Goal: Information Seeking & Learning: Check status

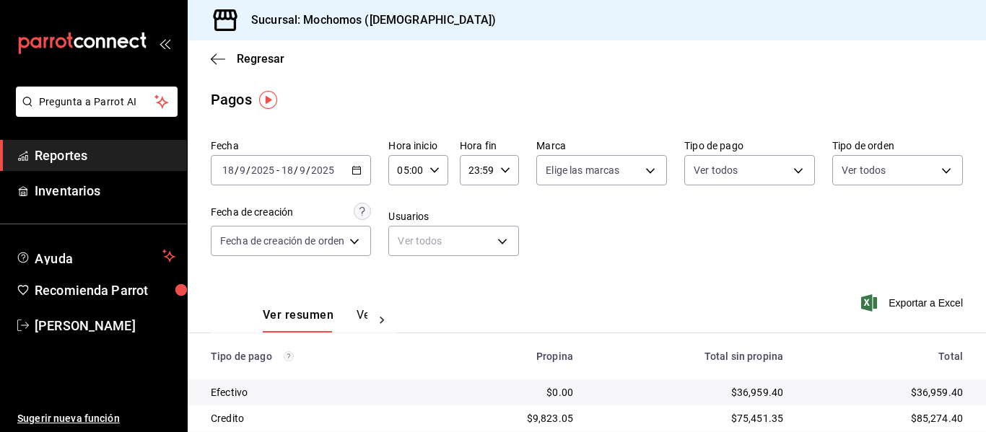
click at [648, 274] on div "Ver resumen Ver pagos Exportar a Excel" at bounding box center [587, 312] width 798 height 77
click at [484, 172] on input "23:59" at bounding box center [477, 170] width 35 height 29
click at [475, 211] on span "04" at bounding box center [474, 207] width 6 height 12
type input "04:59"
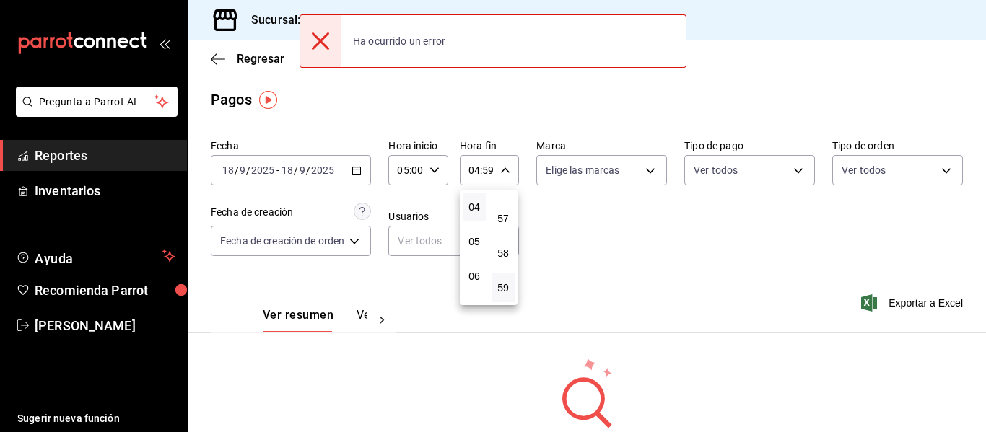
click at [353, 177] on div at bounding box center [493, 216] width 986 height 432
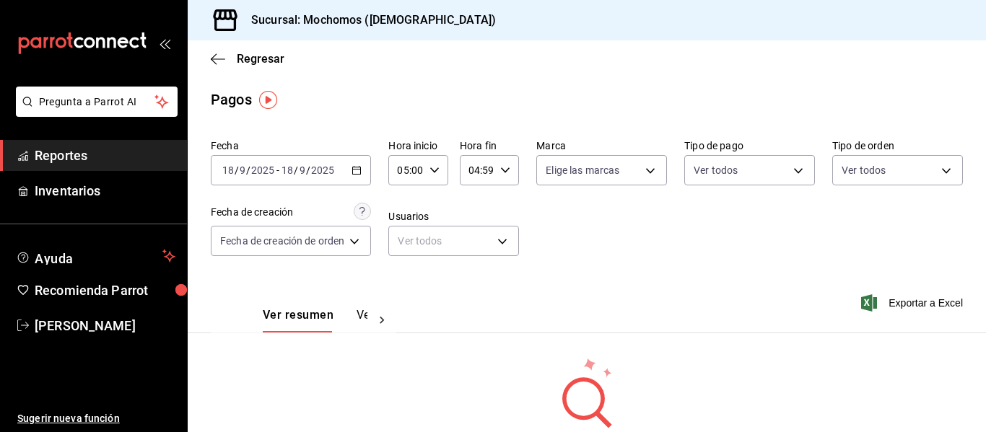
click at [358, 172] on icon "button" at bounding box center [356, 170] width 10 height 10
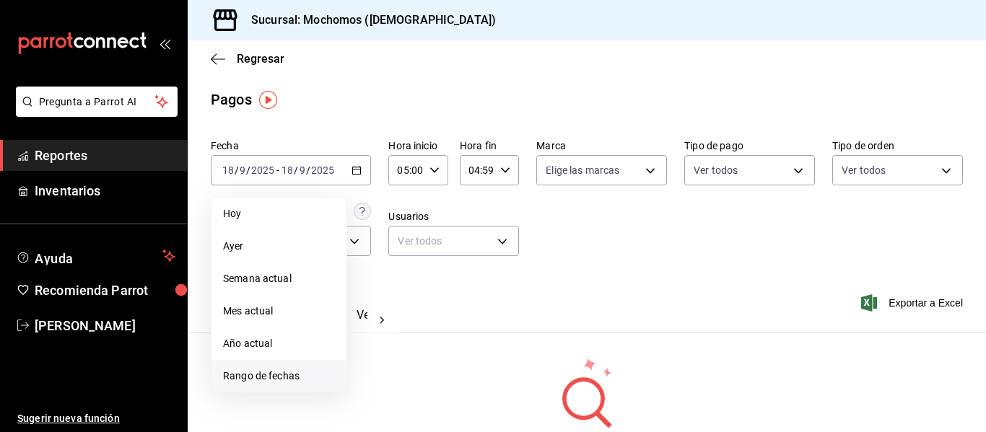
click at [263, 376] on span "Rango de fechas" at bounding box center [279, 376] width 112 height 15
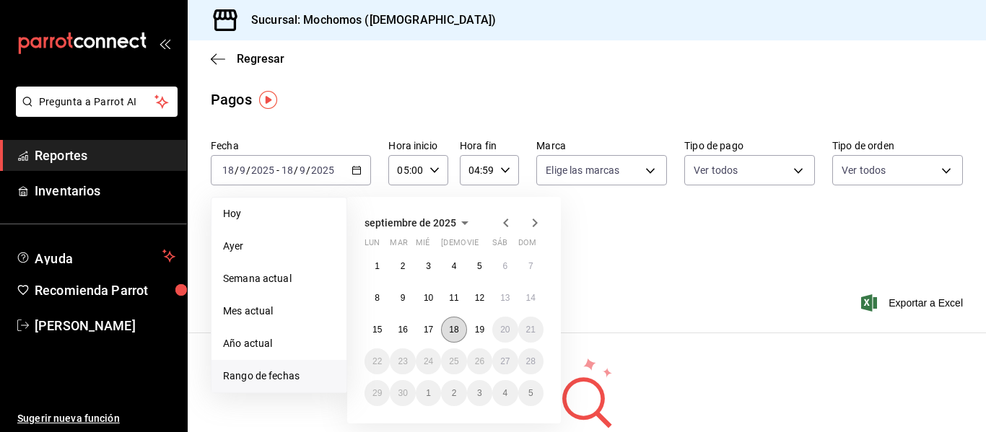
click at [456, 331] on abbr "18" at bounding box center [453, 330] width 9 height 10
click at [476, 329] on abbr "19" at bounding box center [479, 330] width 9 height 10
type input "00:00"
type input "23:59"
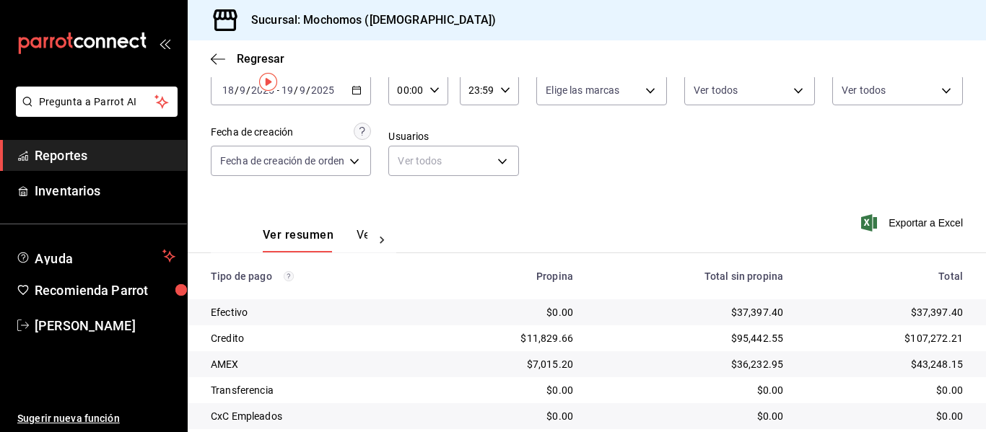
scroll to position [205, 0]
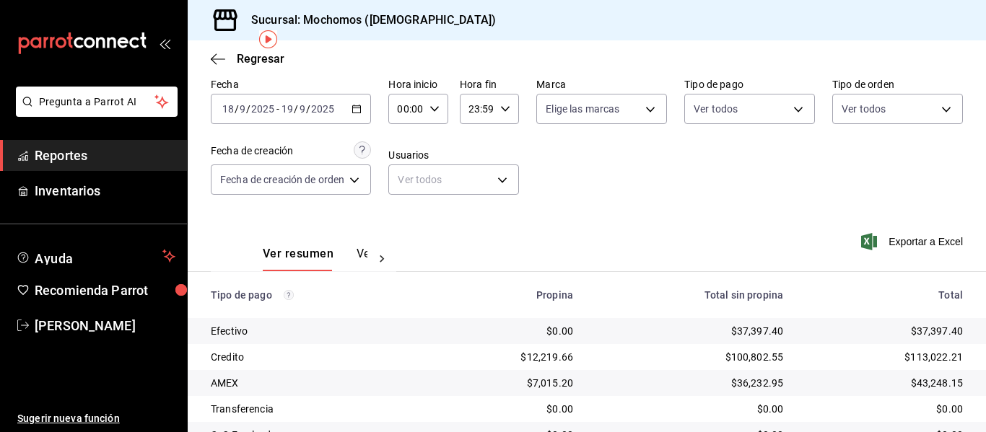
scroll to position [61, 0]
click at [398, 107] on input "00:00" at bounding box center [405, 109] width 35 height 29
click at [408, 173] on span "05" at bounding box center [405, 176] width 6 height 12
type input "05:00"
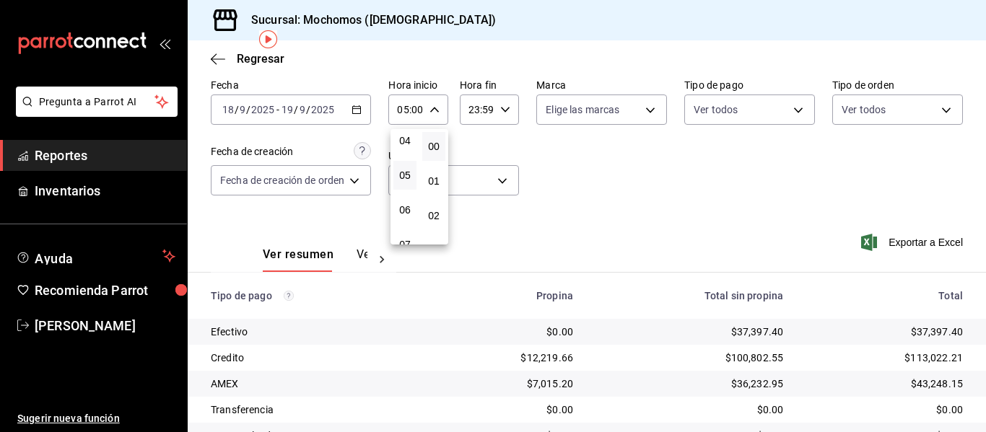
click at [477, 105] on div at bounding box center [493, 216] width 986 height 432
click at [473, 108] on input "23:59" at bounding box center [477, 109] width 35 height 29
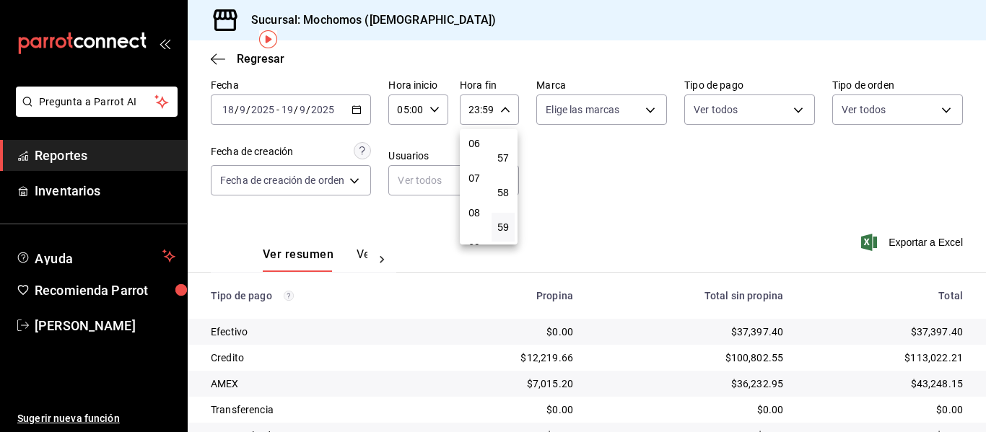
scroll to position [139, 0]
click at [473, 152] on span "04" at bounding box center [474, 147] width 6 height 12
type input "04:59"
click at [765, 196] on div at bounding box center [493, 216] width 986 height 432
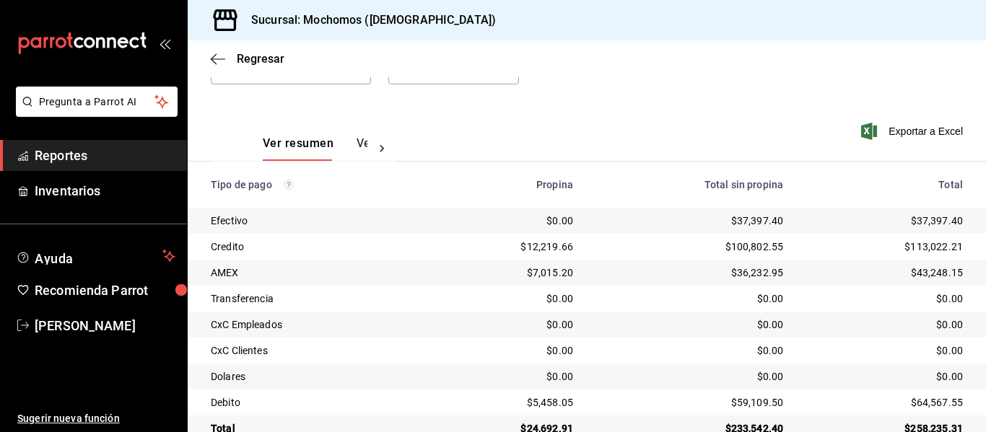
scroll to position [205, 0]
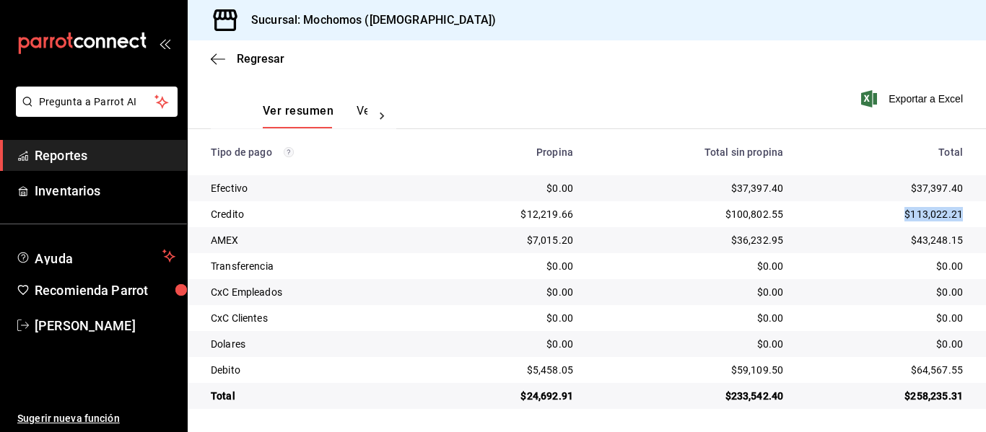
drag, startPoint x: 888, startPoint y: 208, endPoint x: 957, endPoint y: 213, distance: 69.5
click at [957, 213] on td "$113,022.21" at bounding box center [890, 214] width 191 height 26
copy div "$113,022.21"
drag, startPoint x: 898, startPoint y: 230, endPoint x: 961, endPoint y: 239, distance: 64.2
click at [961, 239] on td "$43,248.15" at bounding box center [890, 240] width 191 height 26
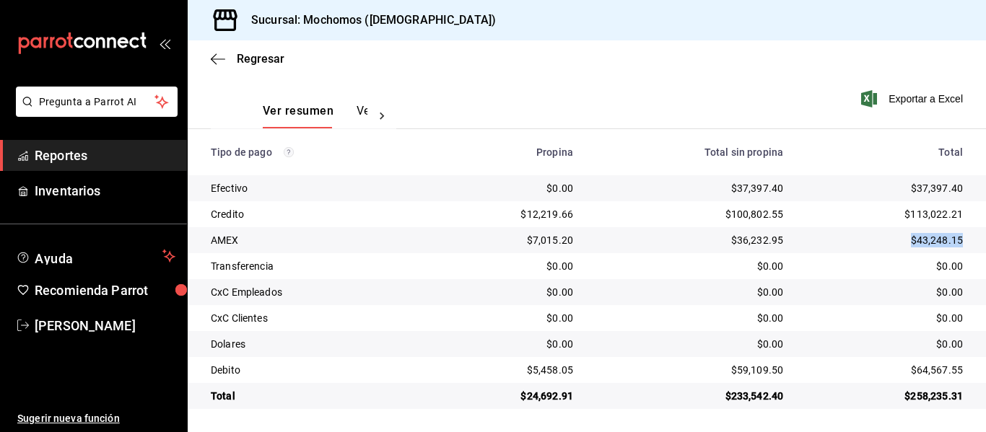
copy div "$43,248.15"
drag, startPoint x: 899, startPoint y: 377, endPoint x: 961, endPoint y: 371, distance: 63.1
click at [961, 371] on td "$64,567.55" at bounding box center [890, 370] width 191 height 26
click at [912, 379] on td "$64,567.55" at bounding box center [890, 370] width 191 height 26
drag, startPoint x: 898, startPoint y: 366, endPoint x: 973, endPoint y: 375, distance: 75.6
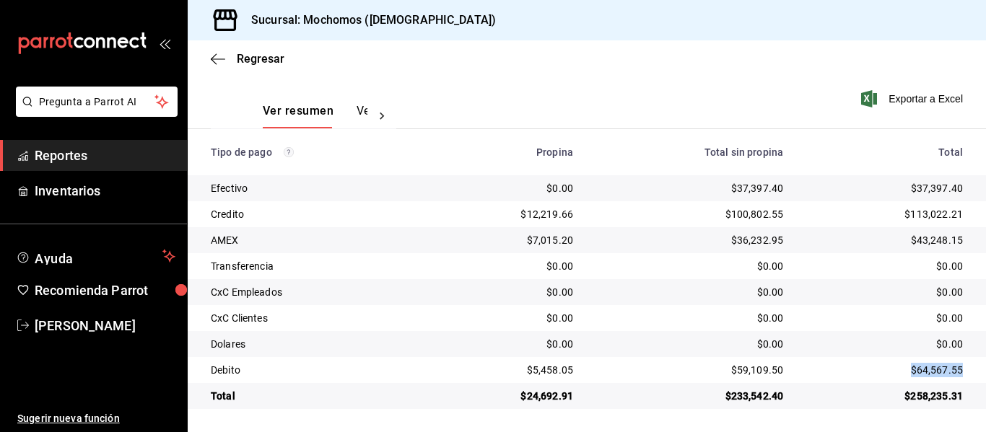
click at [973, 375] on td "$64,567.55" at bounding box center [890, 370] width 191 height 26
copy div "$64,567.55"
